Goal: Information Seeking & Learning: Learn about a topic

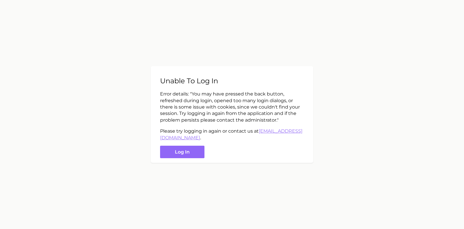
click at [184, 155] on button "Log in" at bounding box center [182, 151] width 44 height 12
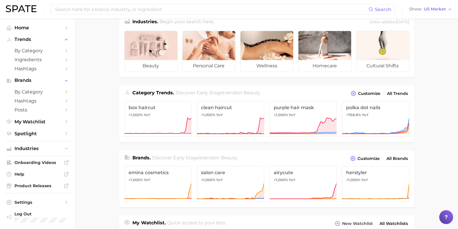
scroll to position [14, 0]
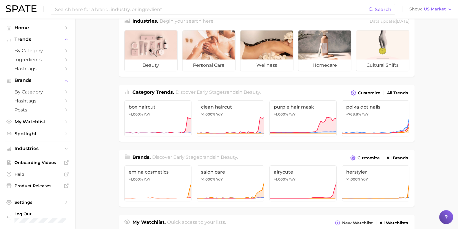
click at [41, 59] on span "Ingredients" at bounding box center [37, 60] width 46 height 6
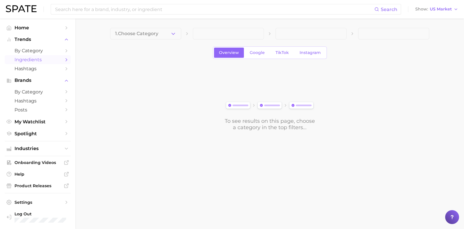
click at [47, 134] on span "Spotlight" at bounding box center [37, 134] width 46 height 6
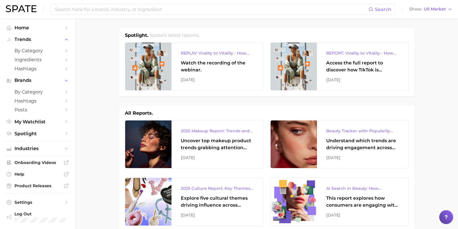
scroll to position [0, 0]
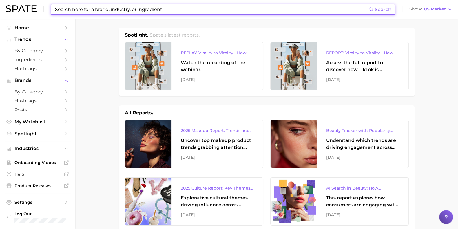
click at [83, 6] on input at bounding box center [211, 9] width 314 height 10
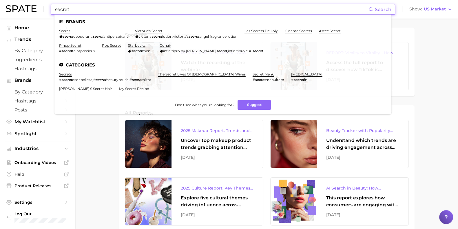
type input "secret"
click at [64, 33] on link "secret" at bounding box center [64, 31] width 11 height 4
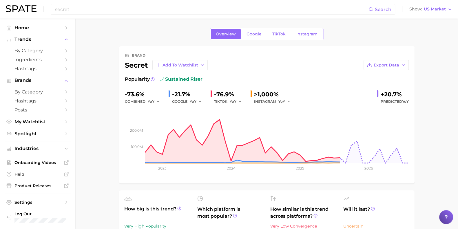
click at [256, 35] on span "Google" at bounding box center [254, 34] width 15 height 5
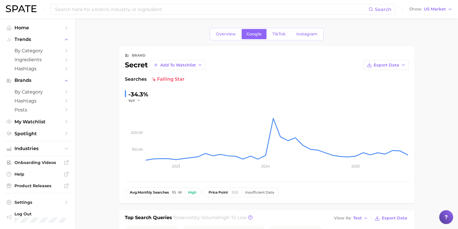
click at [277, 35] on span "TikTok" at bounding box center [278, 34] width 13 height 5
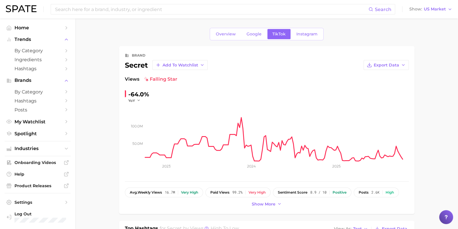
click at [307, 36] on span "Instagram" at bounding box center [306, 34] width 21 height 5
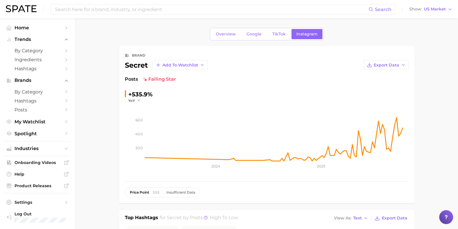
click at [238, 76] on div "Posts falling star" at bounding box center [267, 79] width 284 height 7
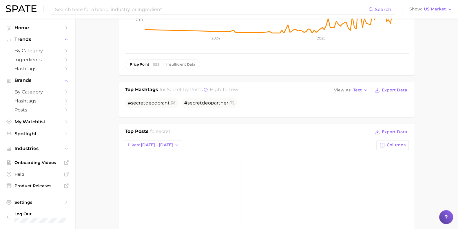
scroll to position [125, 0]
